Goal: Task Accomplishment & Management: Use online tool/utility

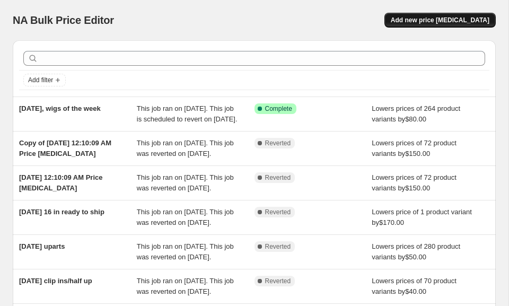
click at [406, 16] on button "Add new price [MEDICAL_DATA]" at bounding box center [439, 20] width 111 height 15
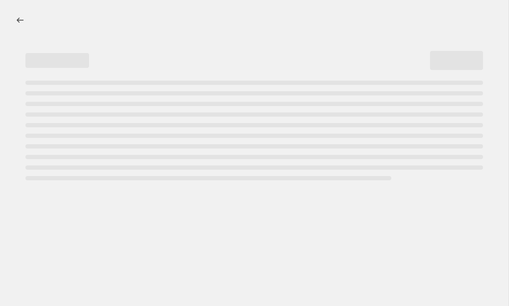
select select "percentage"
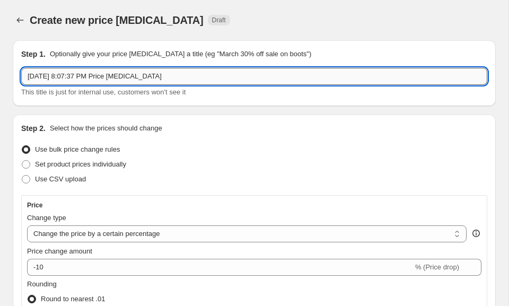
drag, startPoint x: 171, startPoint y: 78, endPoint x: 77, endPoint y: 75, distance: 93.9
click at [77, 75] on input "[DATE] 8:07:37 PM Price [MEDICAL_DATA]" at bounding box center [254, 76] width 466 height 17
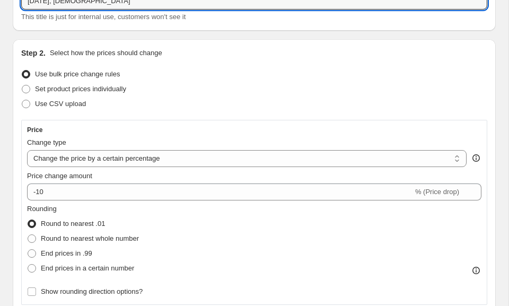
scroll to position [76, 0]
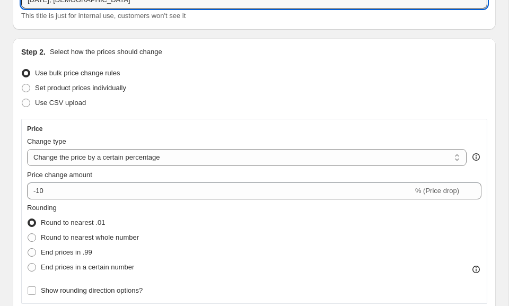
type input "[DATE], [DEMOGRAPHIC_DATA]"
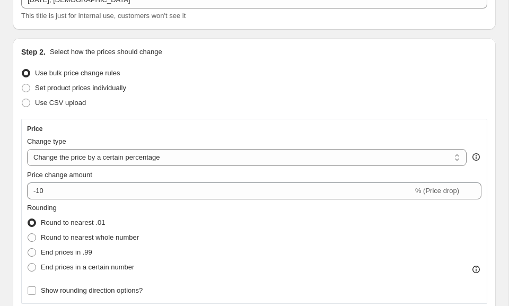
click at [70, 168] on div "Price Change type Change the price to a certain amount Change the price by a ce…" at bounding box center [254, 211] width 454 height 173
click at [65, 160] on select "Change the price to a certain amount Change the price by a certain amount Chang…" at bounding box center [247, 157] width 440 height 17
select select "by"
click at [27, 149] on select "Change the price to a certain amount Change the price by a certain amount Chang…" at bounding box center [247, 157] width 440 height 17
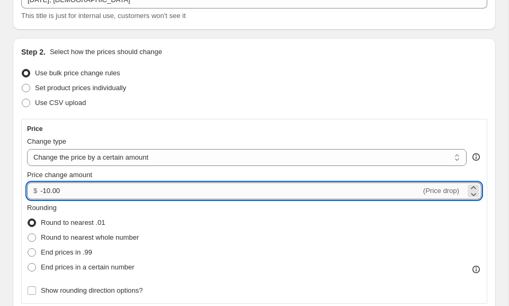
click at [48, 189] on input "-10.00" at bounding box center [230, 190] width 381 height 17
type input "-80.40"
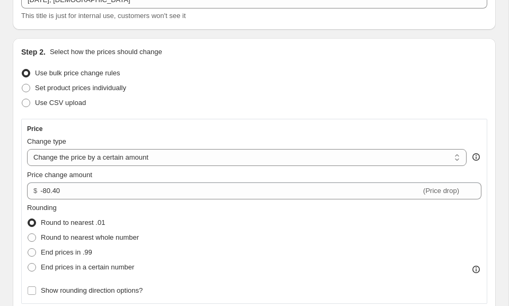
click at [144, 215] on div "Rounding Round to nearest .01 Round to nearest whole number End prices in .99 E…" at bounding box center [254, 239] width 454 height 72
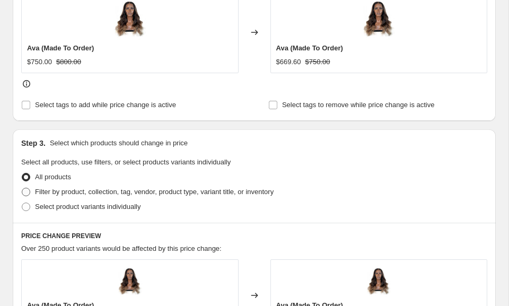
scroll to position [479, 0]
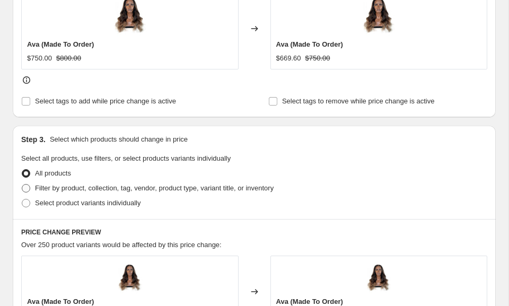
click at [87, 187] on span "Filter by product, collection, tag, vendor, product type, variant title, or inv…" at bounding box center [154, 188] width 239 height 8
click at [22, 185] on input "Filter by product, collection, tag, vendor, product type, variant title, or inv…" at bounding box center [22, 184] width 1 height 1
radio input "true"
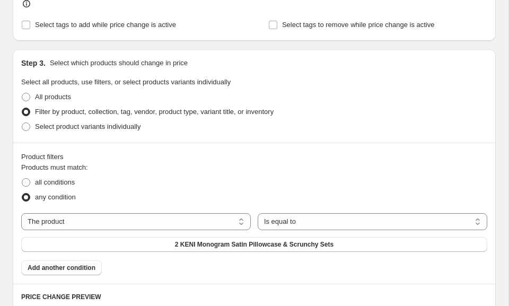
scroll to position [561, 0]
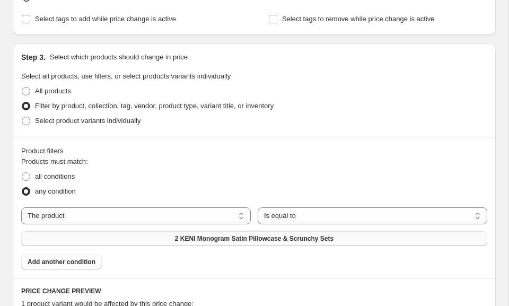
click at [96, 236] on button "2 KENI Monogram Satin Pillowcase & Scrunchy Sets" at bounding box center [254, 238] width 466 height 15
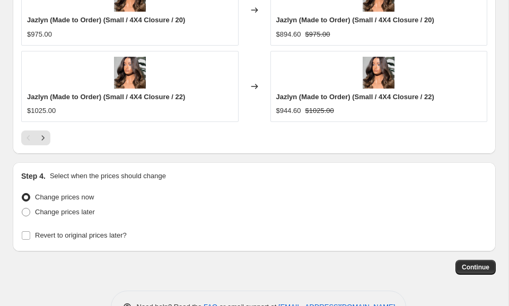
scroll to position [1127, 0]
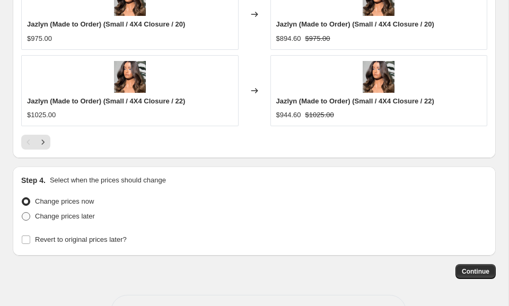
click at [28, 217] on span at bounding box center [26, 216] width 8 height 8
click at [22, 213] on input "Change prices later" at bounding box center [22, 212] width 1 height 1
radio input "true"
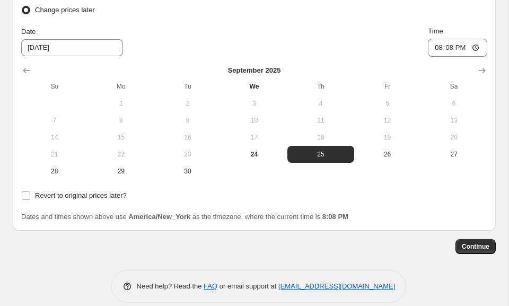
scroll to position [1333, 0]
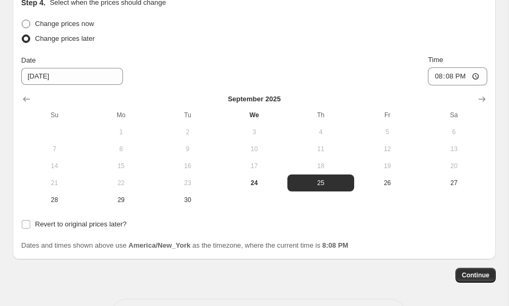
click at [29, 23] on span at bounding box center [26, 24] width 8 height 8
click at [22, 20] on input "Change prices now" at bounding box center [22, 20] width 1 height 1
radio input "true"
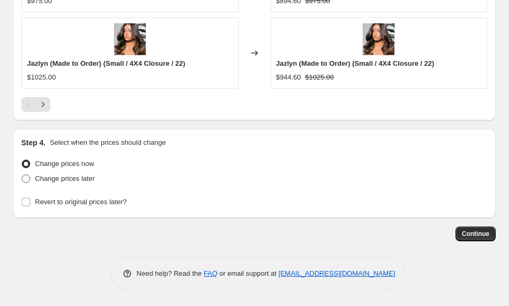
click at [25, 176] on span at bounding box center [26, 178] width 8 height 8
click at [22, 175] on input "Change prices later" at bounding box center [22, 174] width 1 height 1
radio input "true"
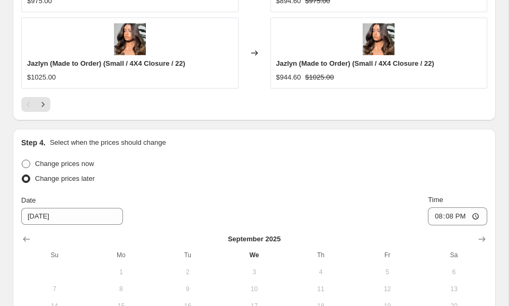
click at [50, 164] on span "Change prices now" at bounding box center [64, 164] width 59 height 8
click at [22, 160] on input "Change prices now" at bounding box center [22, 160] width 1 height 1
radio input "true"
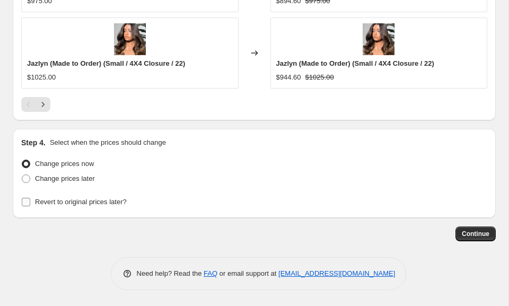
click at [27, 202] on input "Revert to original prices later?" at bounding box center [26, 202] width 8 height 8
checkbox input "true"
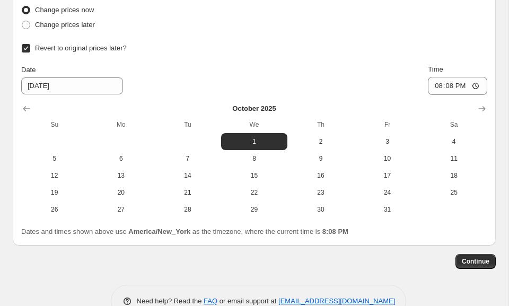
scroll to position [1322, 0]
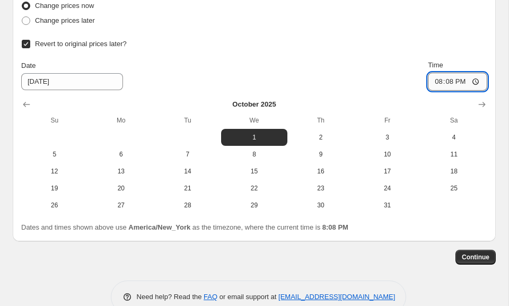
click at [432, 80] on input "20:08" at bounding box center [457, 82] width 59 height 18
type input "23:59"
click at [469, 259] on span "Continue" at bounding box center [476, 257] width 28 height 8
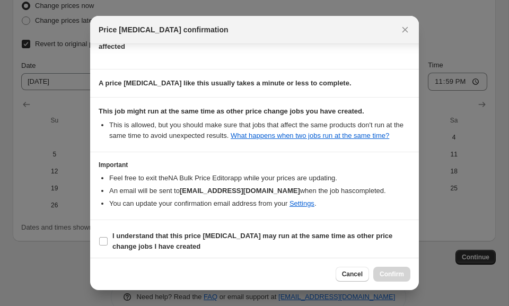
scroll to position [162, 0]
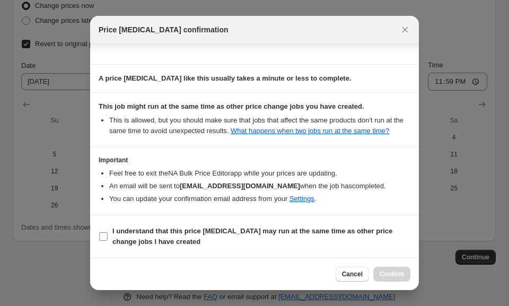
click at [215, 231] on b "I understand that this price [MEDICAL_DATA] may run at the same time as other p…" at bounding box center [252, 236] width 280 height 19
click at [108, 232] on input "I understand that this price [MEDICAL_DATA] may run at the same time as other p…" at bounding box center [103, 236] width 8 height 8
checkbox input "true"
click at [398, 274] on span "Confirm" at bounding box center [392, 274] width 24 height 8
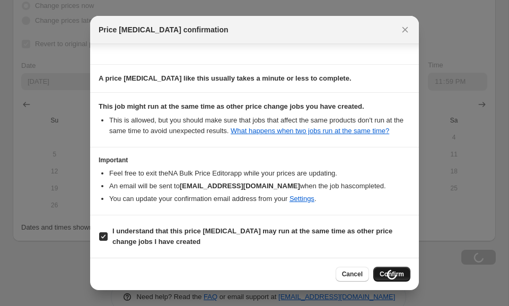
scroll to position [1322, 0]
